Goal: Information Seeking & Learning: Learn about a topic

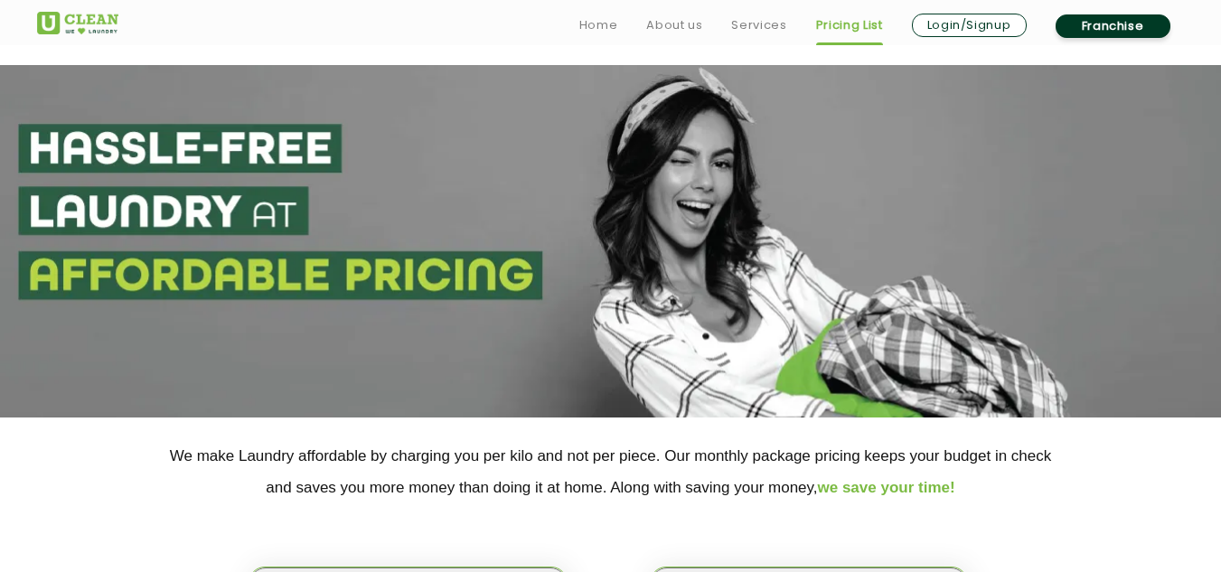
select select "27"
select select "66"
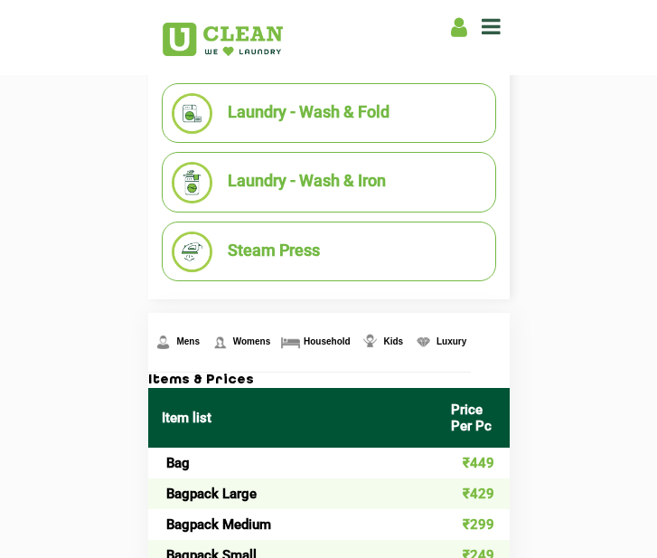
scroll to position [539, 0]
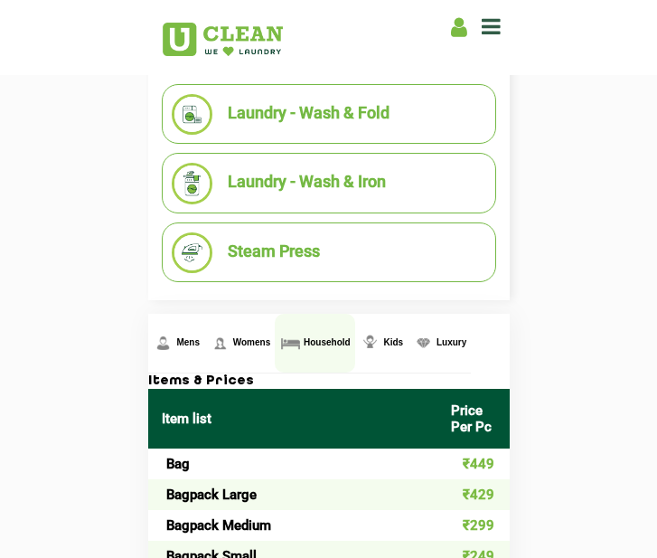
click at [333, 350] on link "Household" at bounding box center [315, 343] width 80 height 59
click at [328, 343] on span "Household" at bounding box center [327, 342] width 47 height 10
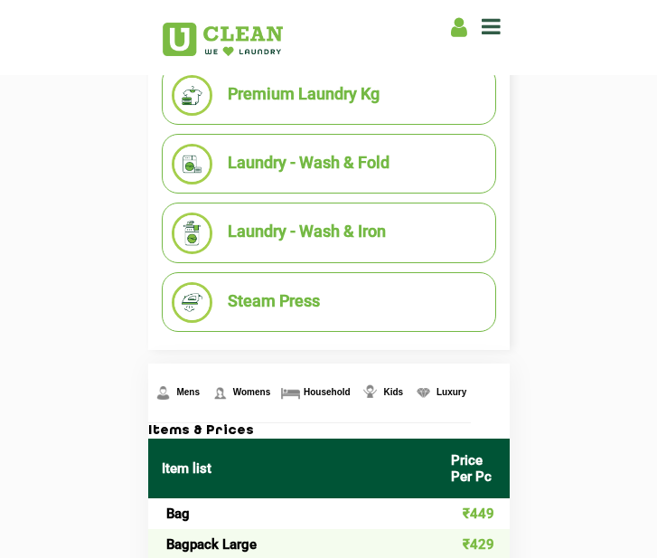
scroll to position [491, 0]
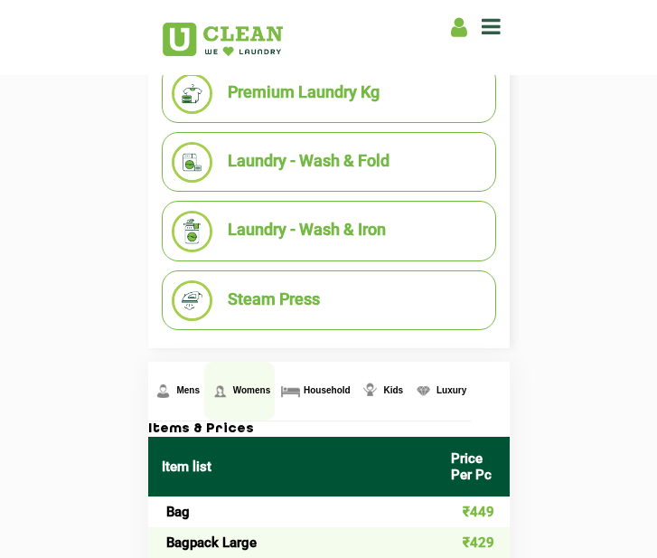
click at [200, 390] on span "Womens" at bounding box center [187, 390] width 23 height 10
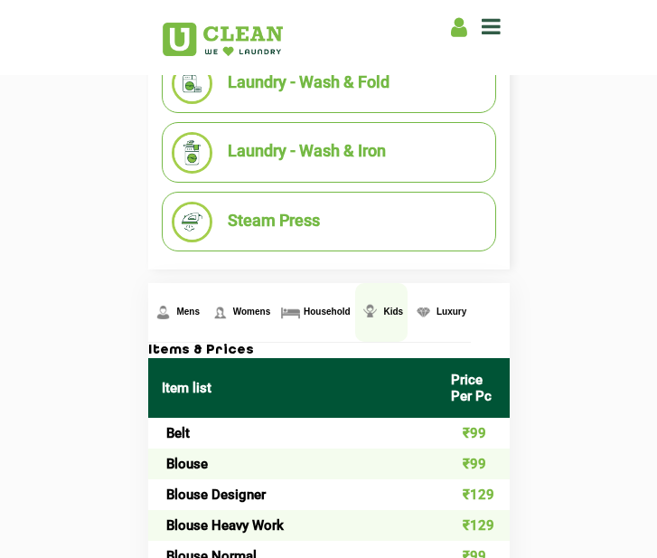
scroll to position [568, 0]
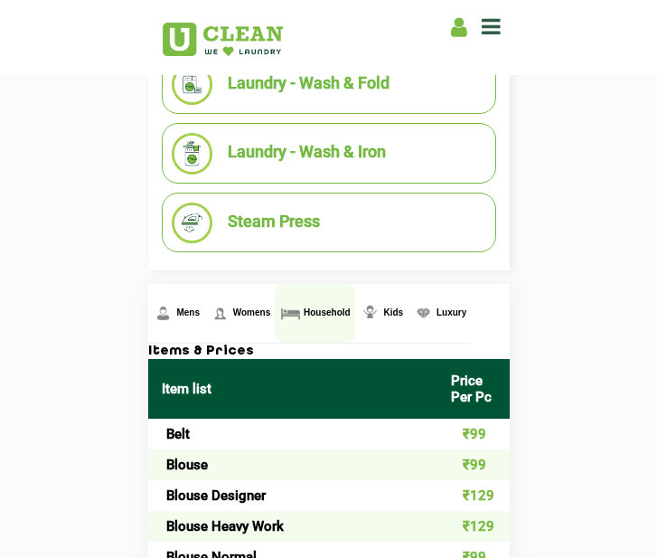
click at [204, 305] on link "Household" at bounding box center [176, 313] width 56 height 59
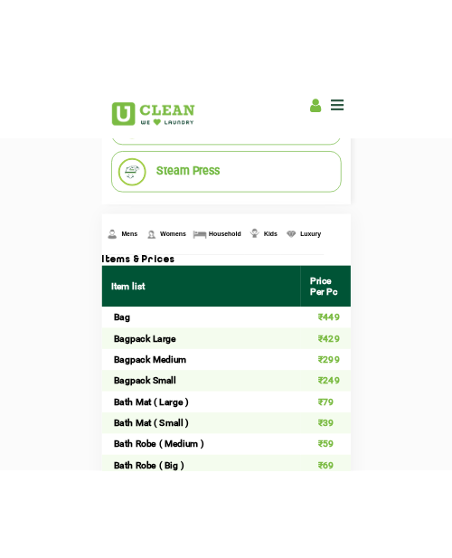
scroll to position [666, 0]
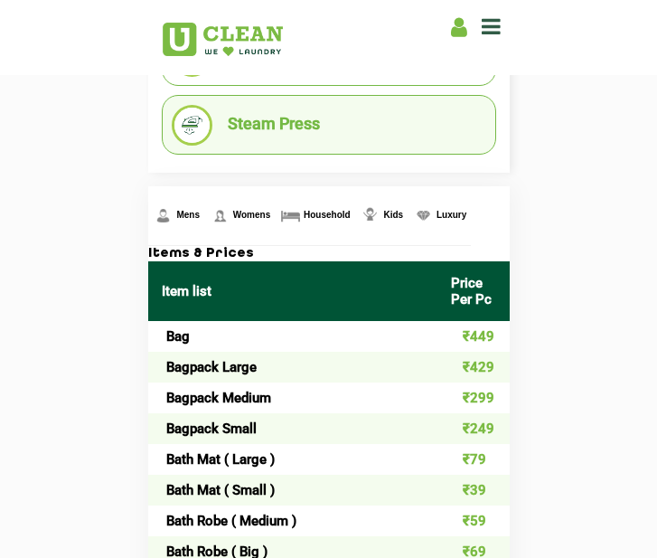
click at [322, 120] on li "Steam Press" at bounding box center [329, 125] width 315 height 41
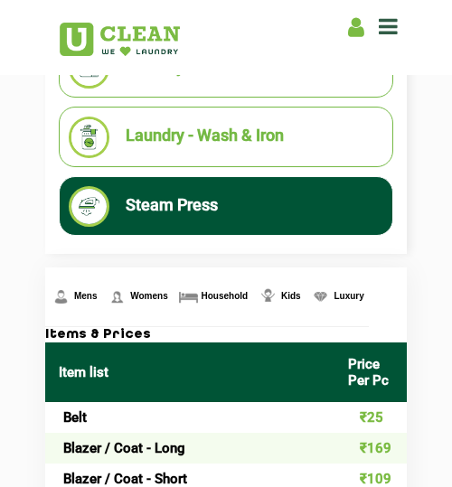
scroll to position [550, 0]
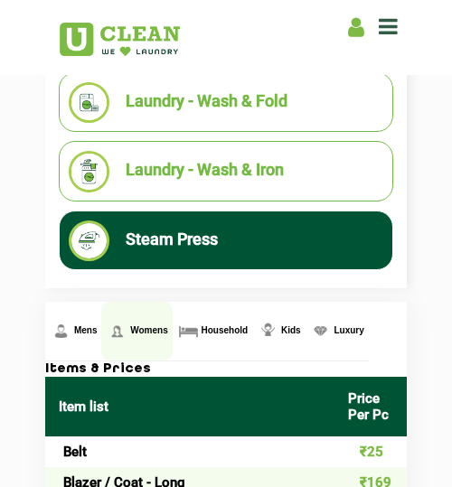
click at [98, 332] on span "Womens" at bounding box center [85, 330] width 23 height 10
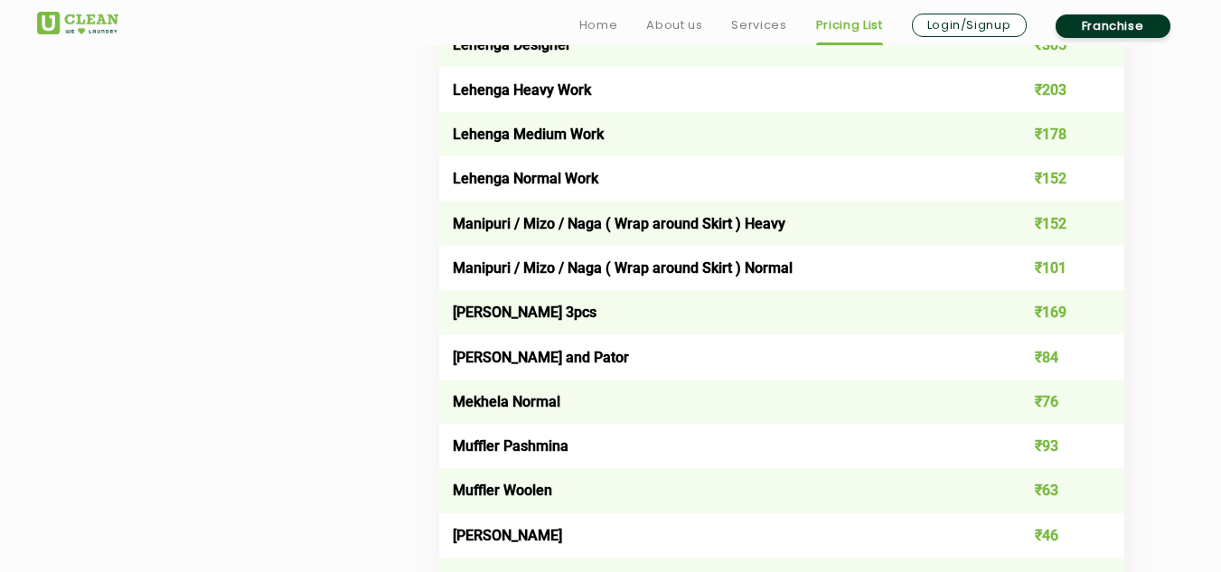
scroll to position [659, 0]
